Goal: Check status: Check status

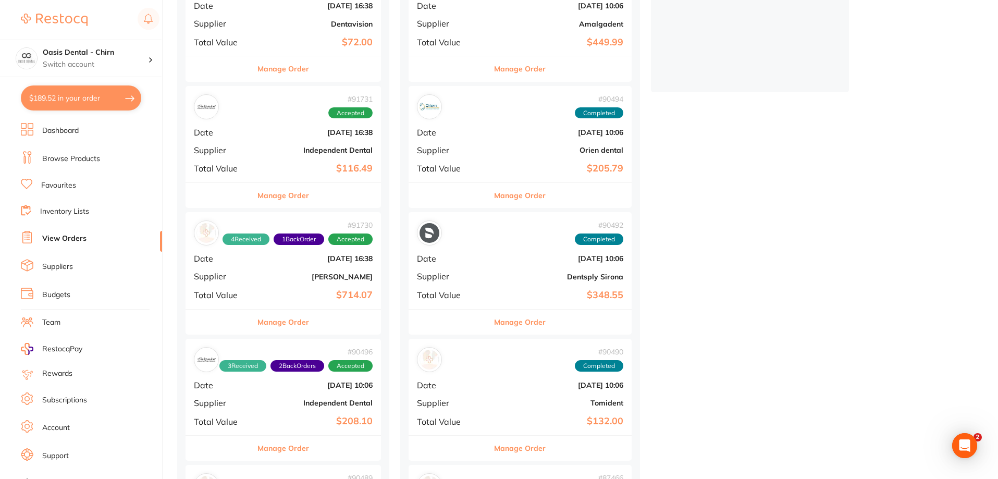
scroll to position [313, 0]
click at [327, 159] on div "# 91731 Accepted Date [DATE] 16:38 Supplier Independent Dental Total Value $116…" at bounding box center [282, 134] width 195 height 96
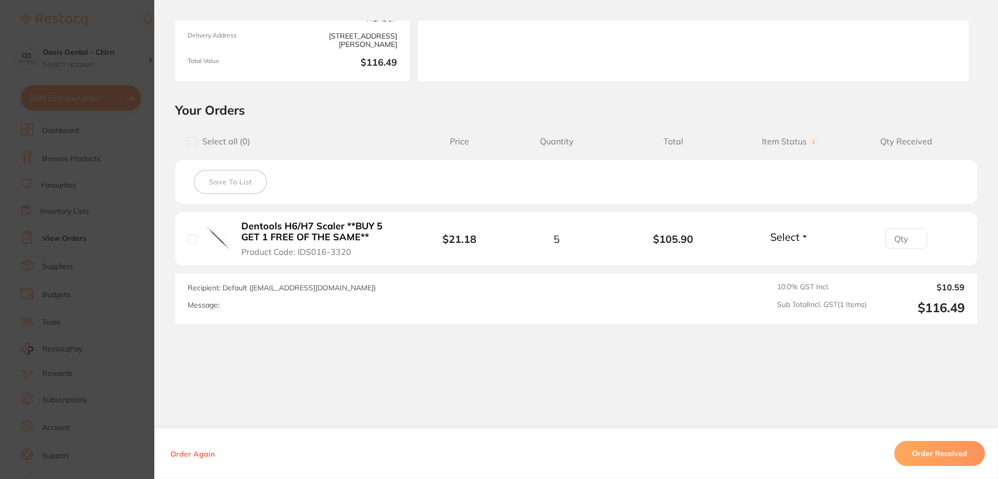
click at [790, 242] on span "Select" at bounding box center [784, 236] width 29 height 13
click at [787, 259] on span "Received" at bounding box center [789, 259] width 27 height 8
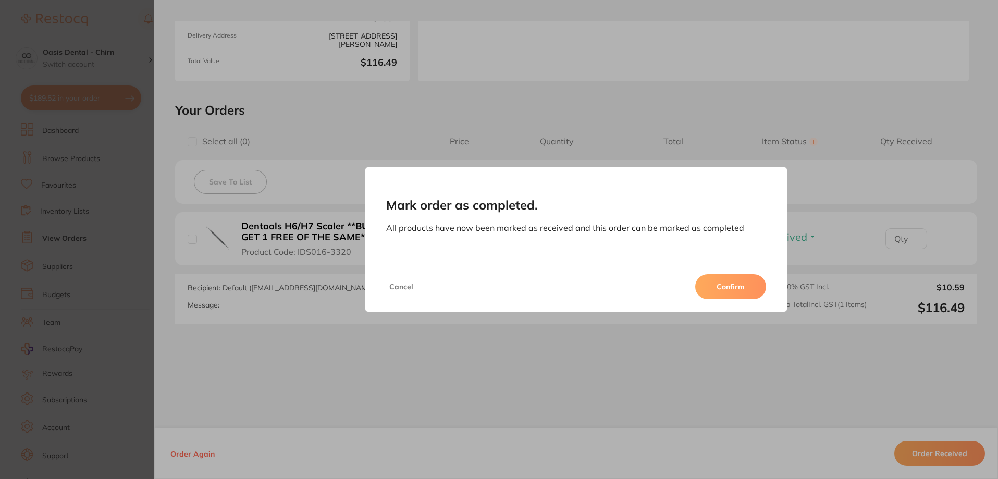
click at [745, 285] on button "Confirm" at bounding box center [730, 286] width 71 height 25
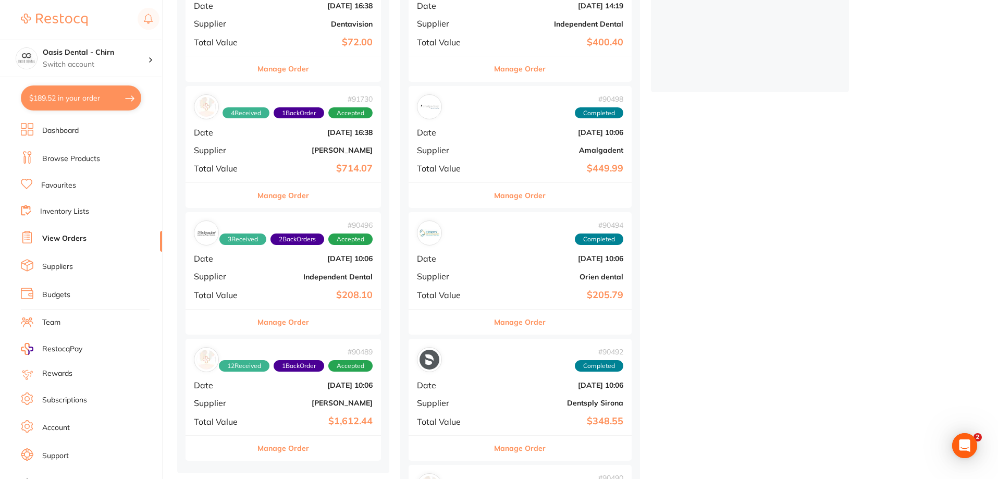
click at [357, 282] on div "# 90496 3 Received 2 Back Orders Accepted Date [DATE] 10:06 Supplier Independen…" at bounding box center [282, 260] width 195 height 96
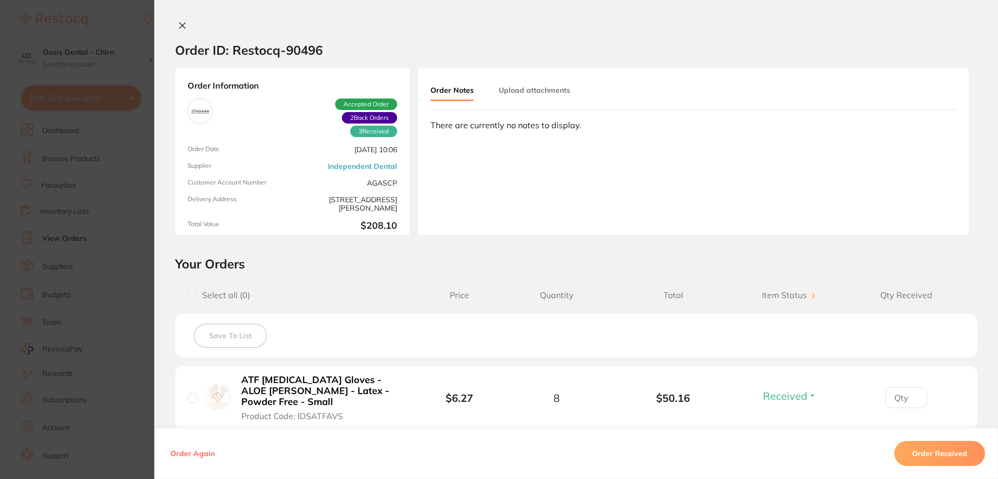
click at [179, 23] on icon at bounding box center [182, 25] width 8 height 8
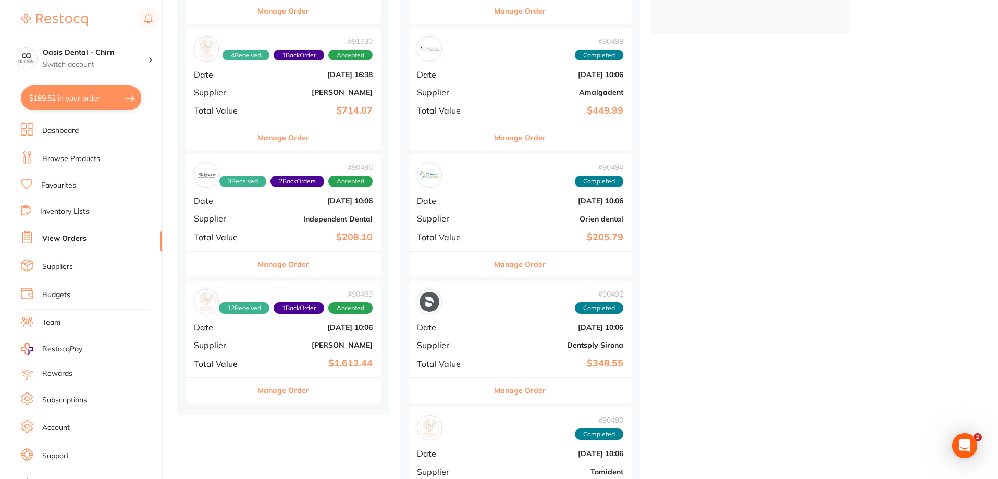
scroll to position [417, 0]
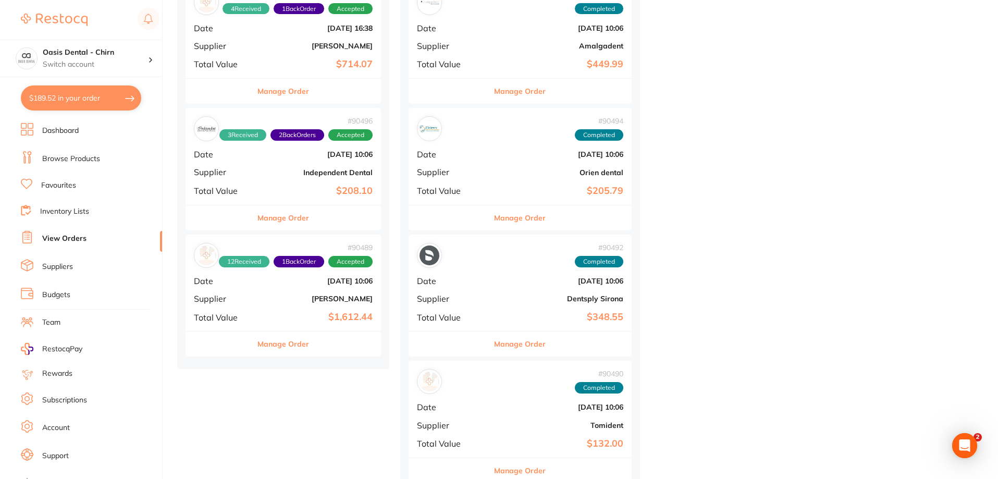
click at [334, 295] on b "[PERSON_NAME]" at bounding box center [316, 298] width 114 height 8
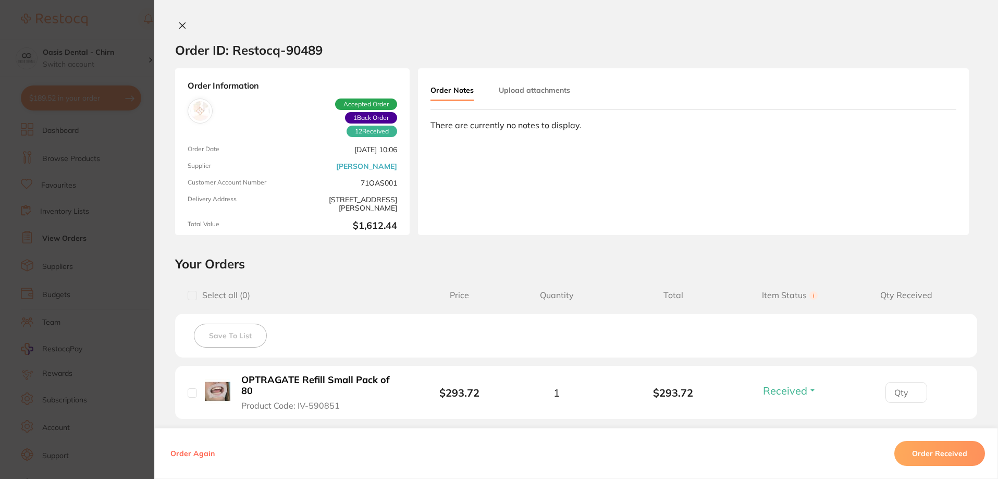
click at [180, 23] on icon at bounding box center [183, 26] width 6 height 6
